Goal: Task Accomplishment & Management: Use online tool/utility

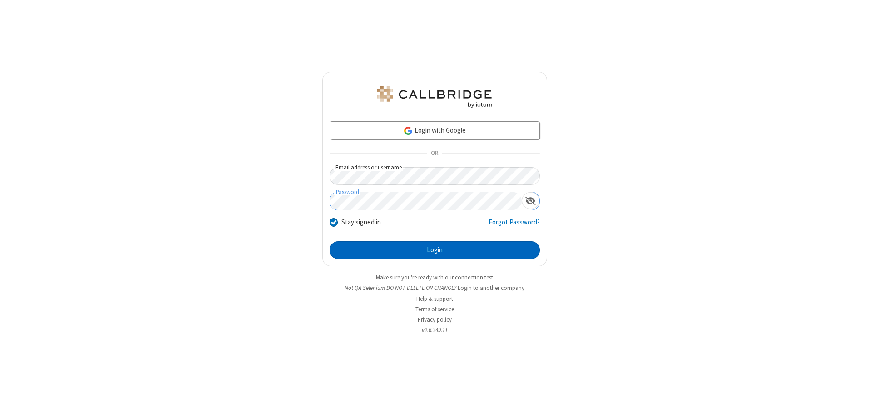
click at [434, 250] on button "Login" at bounding box center [434, 250] width 210 height 18
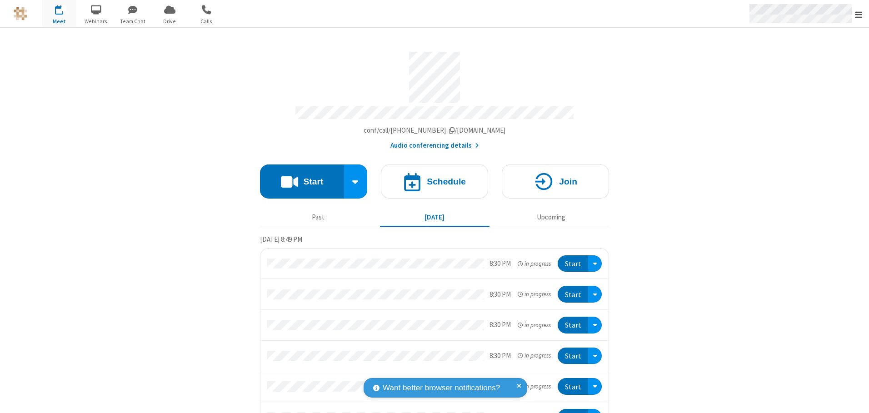
click at [858, 14] on span "Open menu" at bounding box center [858, 14] width 7 height 9
click at [59, 14] on span "button" at bounding box center [59, 9] width 34 height 15
